Goal: Task Accomplishment & Management: Use online tool/utility

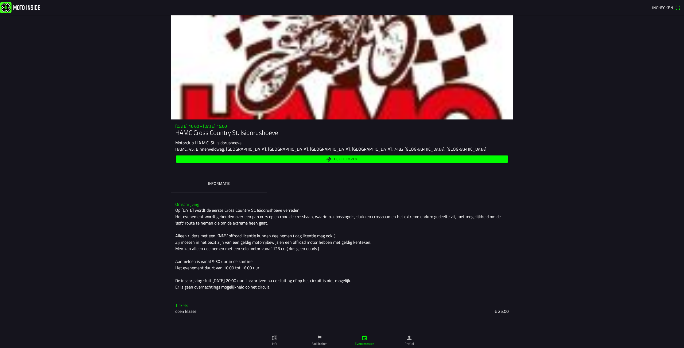
click at [277, 341] on icon "paper" at bounding box center [275, 338] width 6 height 6
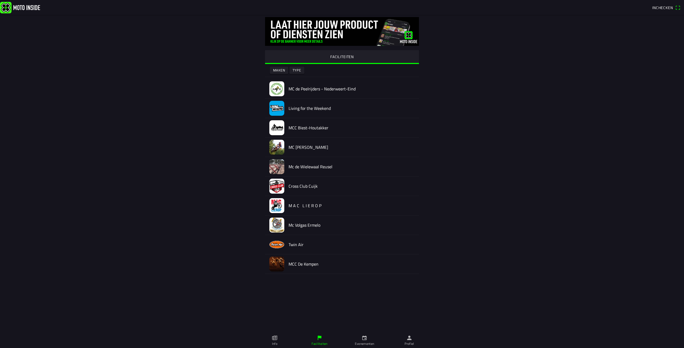
click at [363, 342] on ion-label "Evenementen" at bounding box center [364, 344] width 19 height 5
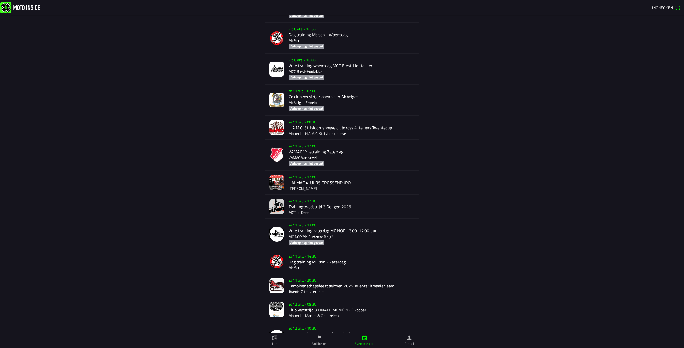
scroll to position [677, 0]
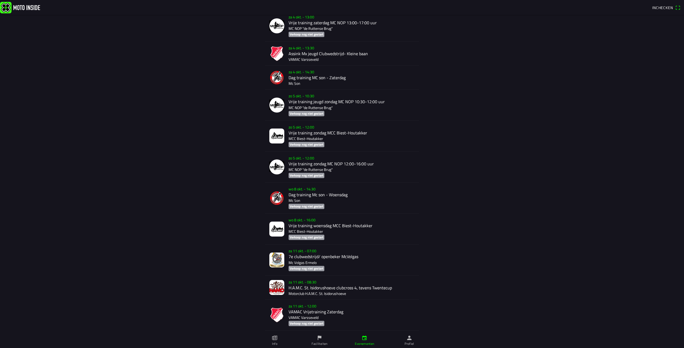
click at [673, 8] on ion-text "Inchecken" at bounding box center [663, 8] width 23 height 4
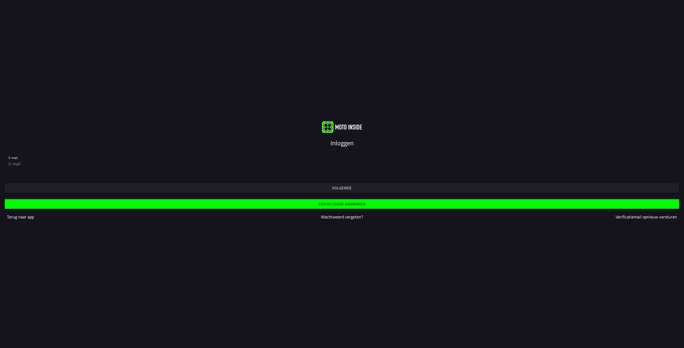
click at [0, 0] on slot "Volgende" at bounding box center [0, 0] width 0 height 0
